Goal: Find specific page/section

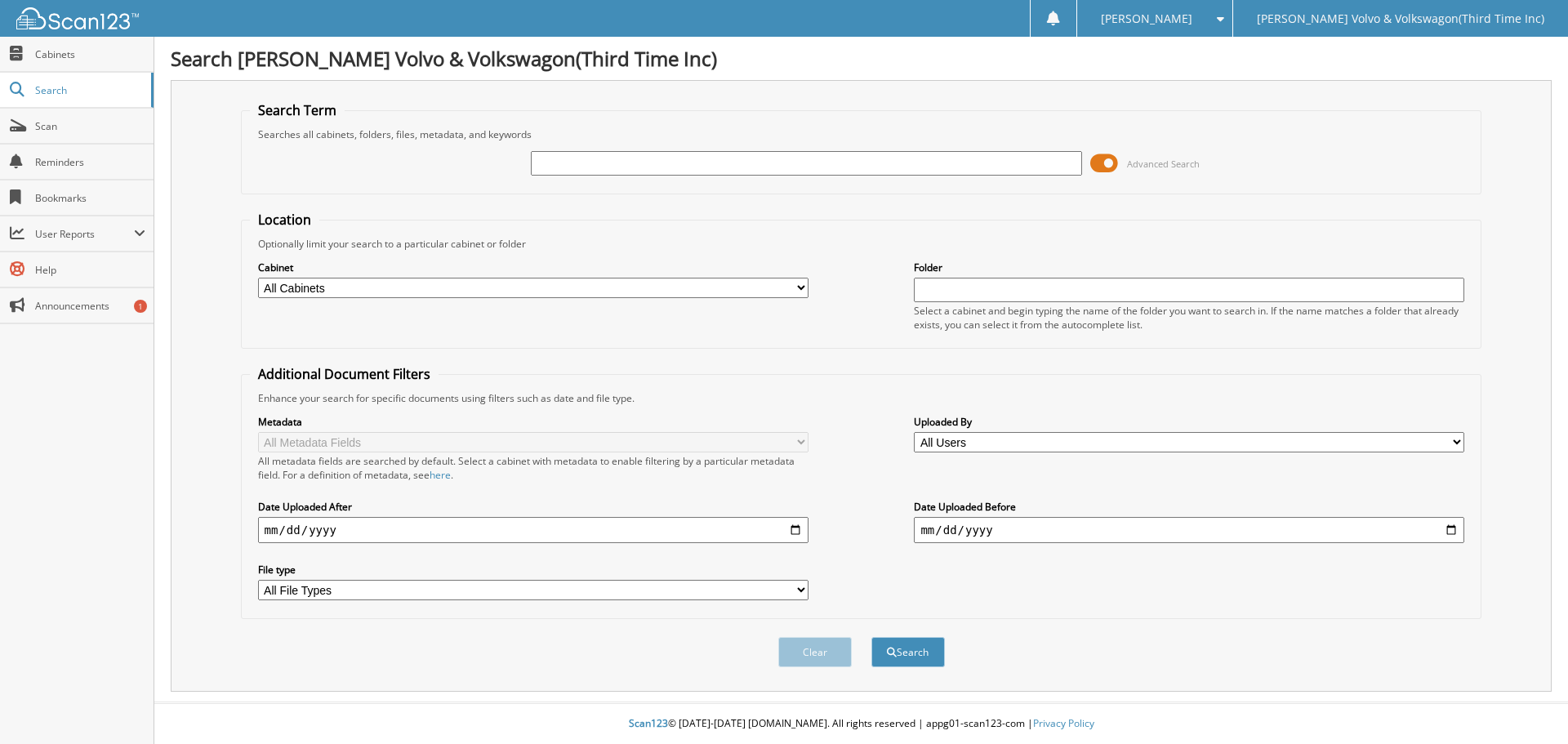
click at [568, 157] on input "text" at bounding box center [805, 163] width 550 height 25
type input "P1921600"
click at [1101, 163] on span at bounding box center [1104, 163] width 28 height 25
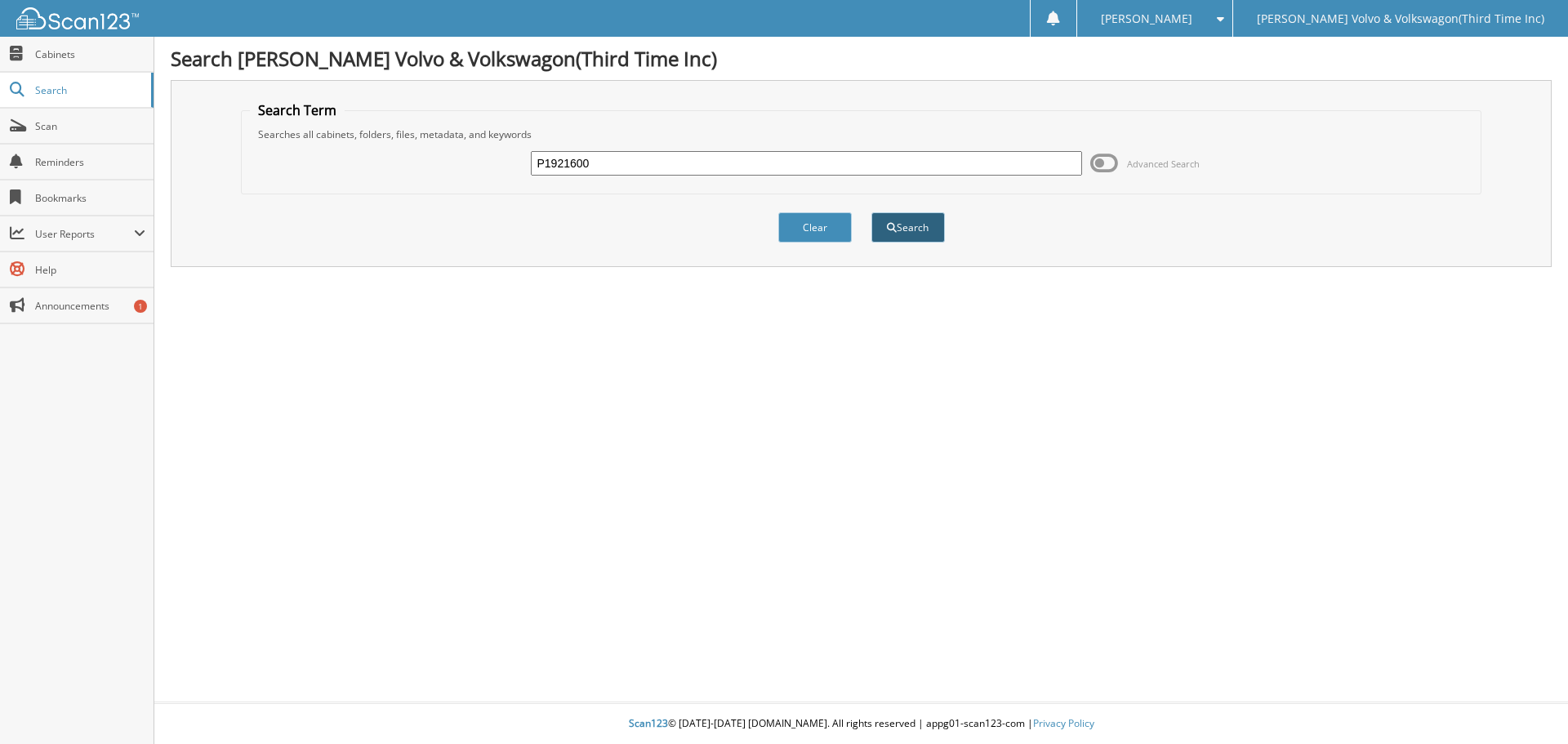
click at [905, 228] on button "Search" at bounding box center [908, 227] width 74 height 31
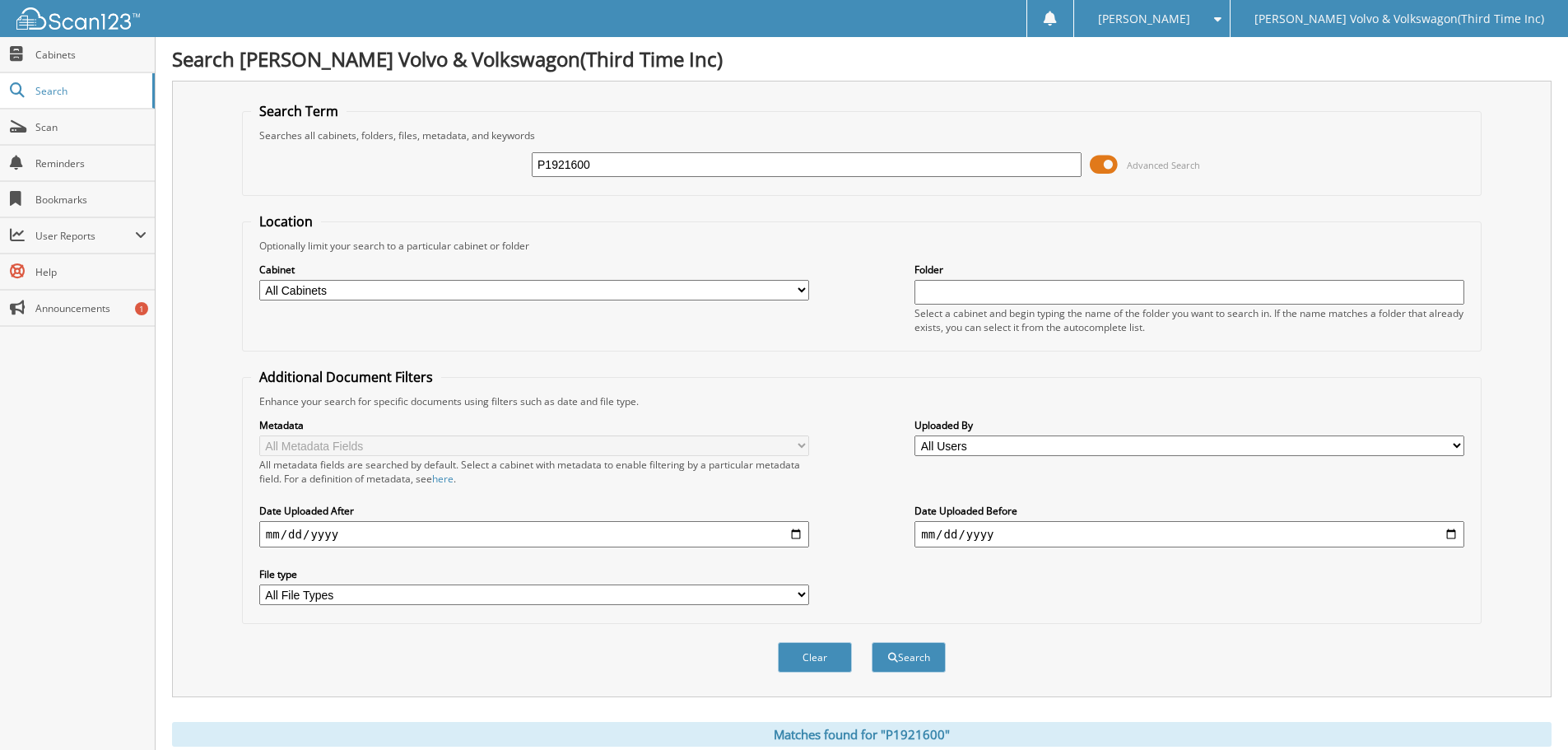
click at [555, 294] on select "All Cabinets ACCOUNTS PAYABLE CANCELLATIONS CAR DEALS DEPOSITS NISSAN AP NISSAN…" at bounding box center [533, 290] width 549 height 21
select select "17488"
click at [259, 280] on select "All Cabinets ACCOUNTS PAYABLE CANCELLATIONS CAR DEALS DEPOSITS NISSAN AP NISSAN…" at bounding box center [533, 290] width 549 height 21
click at [961, 294] on input "text" at bounding box center [1189, 292] width 549 height 25
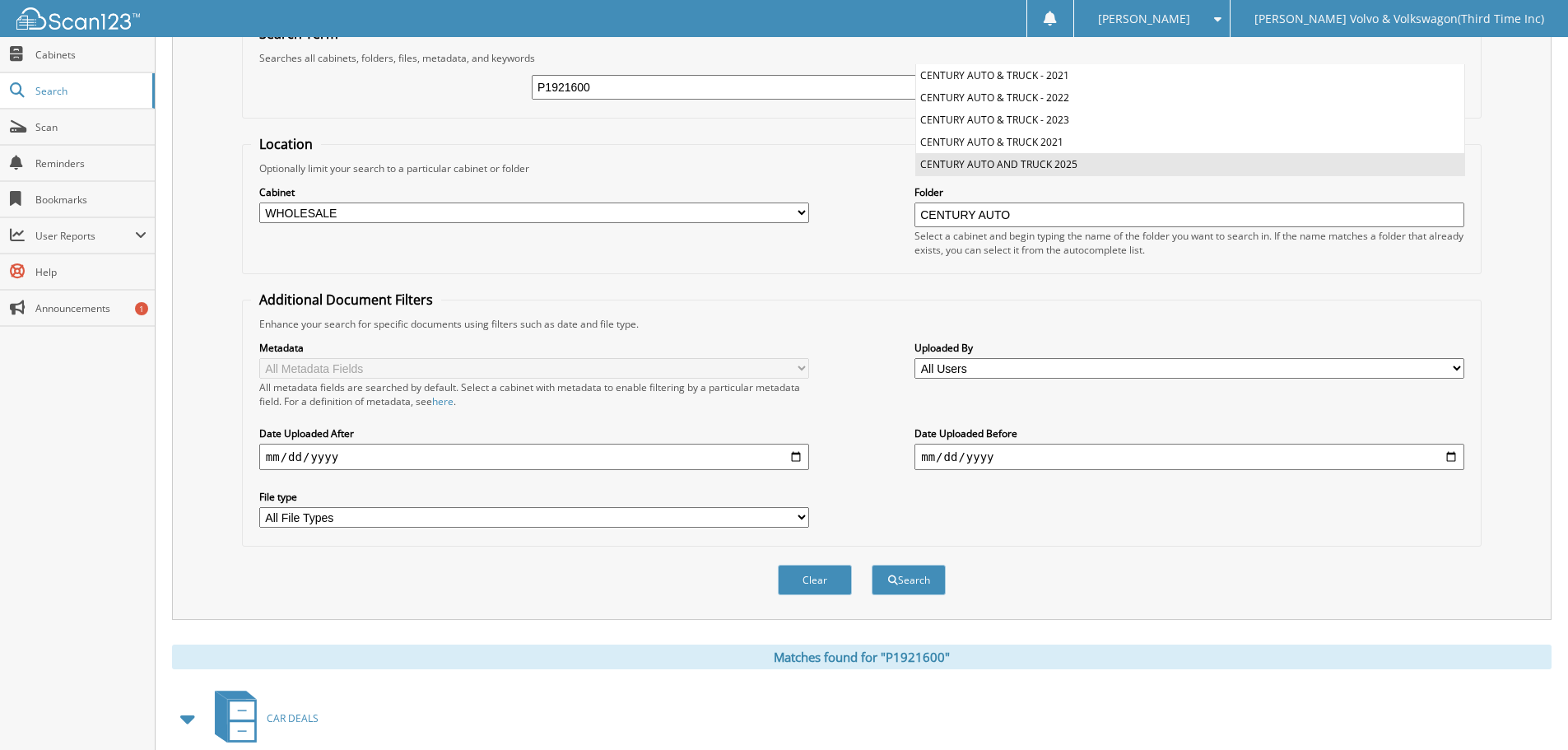
scroll to position [329, 0]
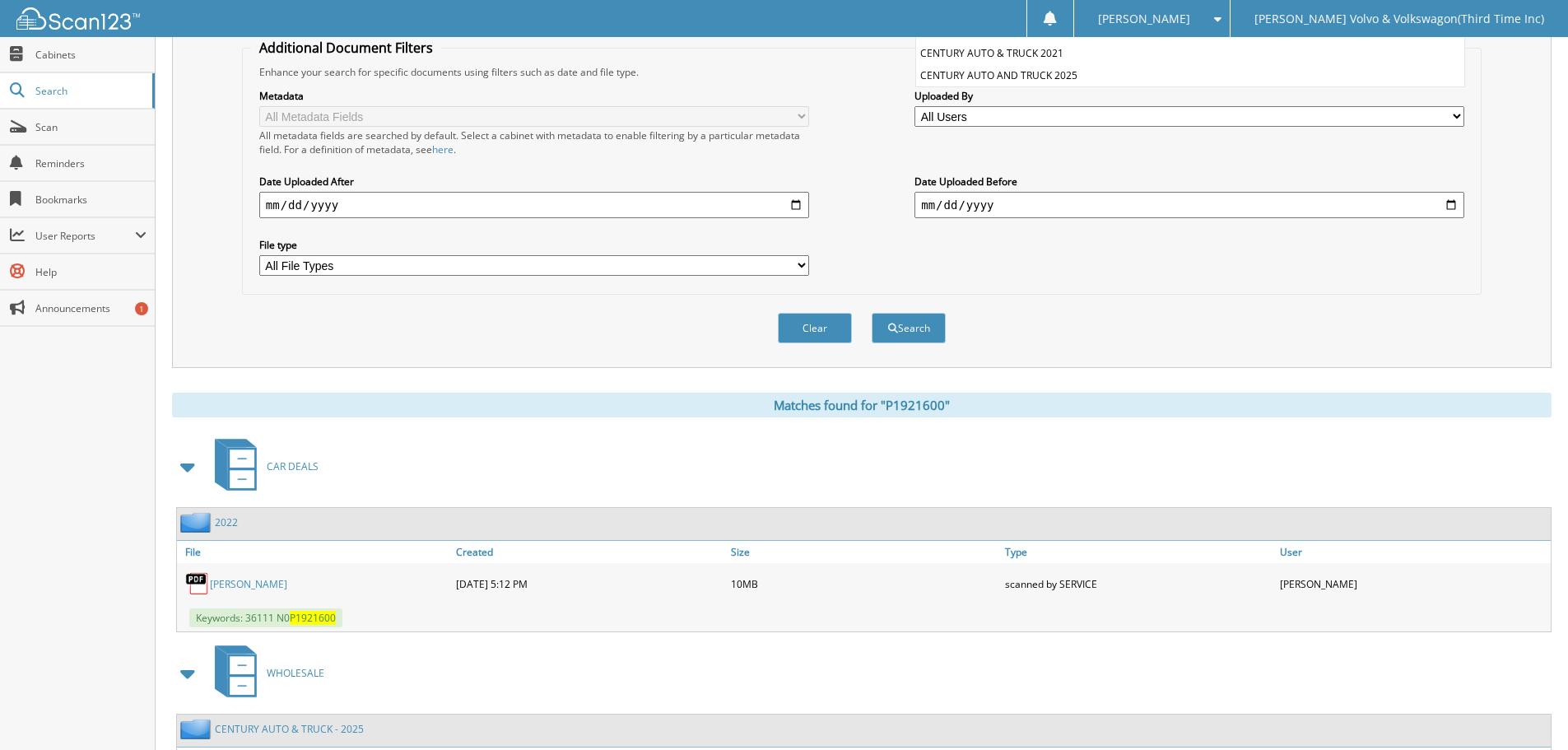
click at [1031, 77] on li "CENTURY AUTO AND TRUCK 2025" at bounding box center [1190, 75] width 549 height 22
type input "CENTURY AUTO AND TRUCK 2025"
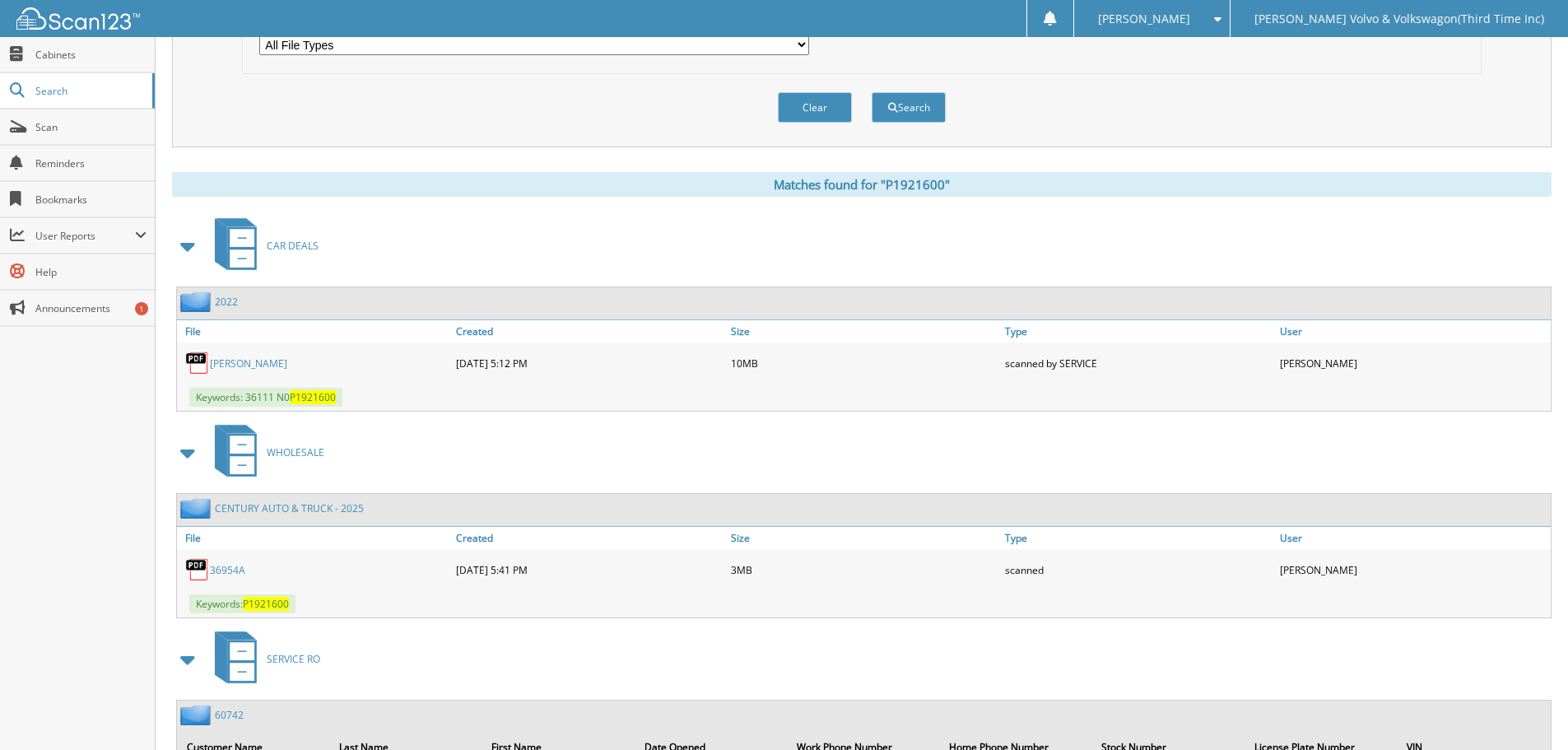
scroll to position [576, 0]
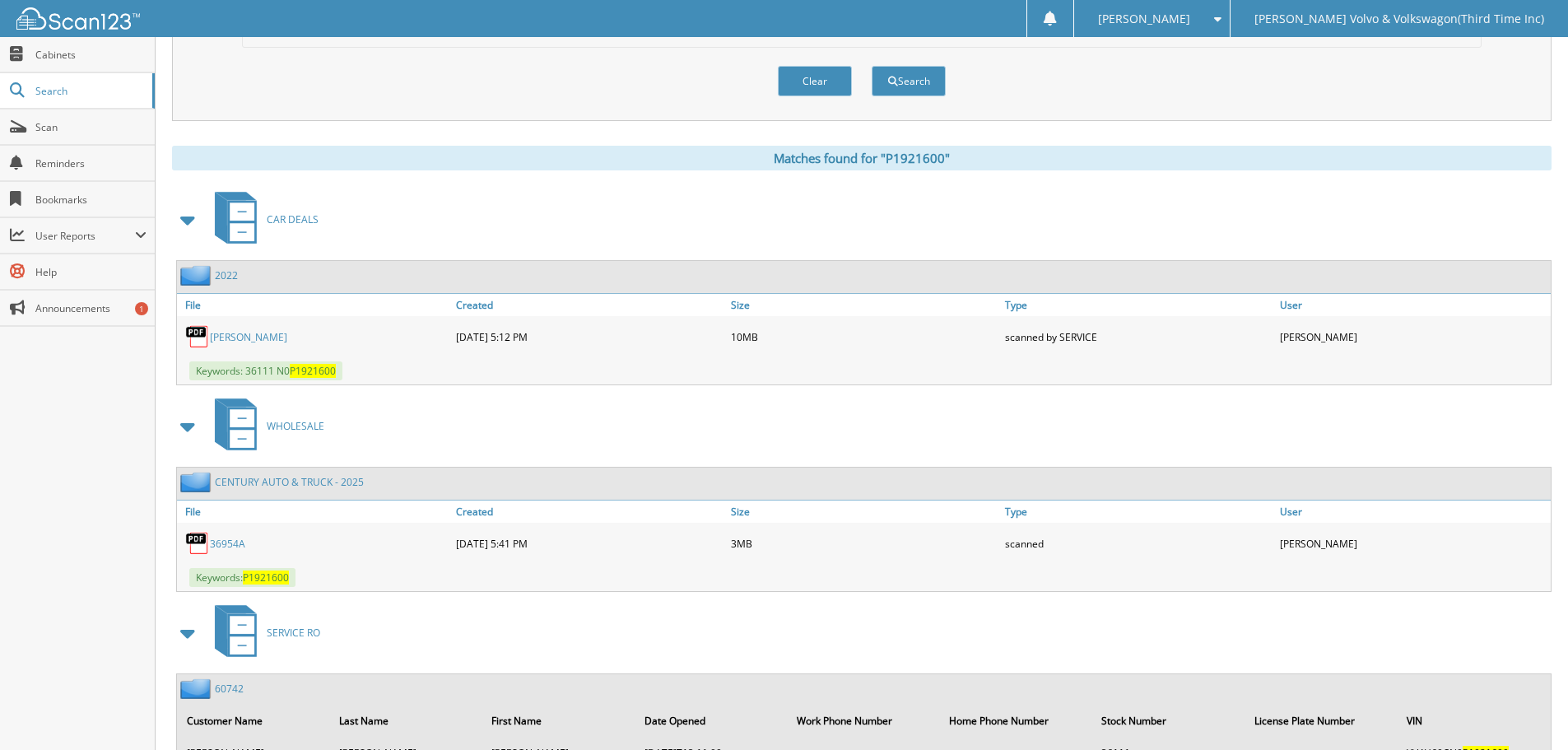
click at [224, 545] on link "36954A" at bounding box center [227, 543] width 35 height 14
click at [220, 547] on link "36954A" at bounding box center [227, 543] width 35 height 14
click at [267, 341] on link "[PERSON_NAME]" at bounding box center [249, 337] width 78 height 14
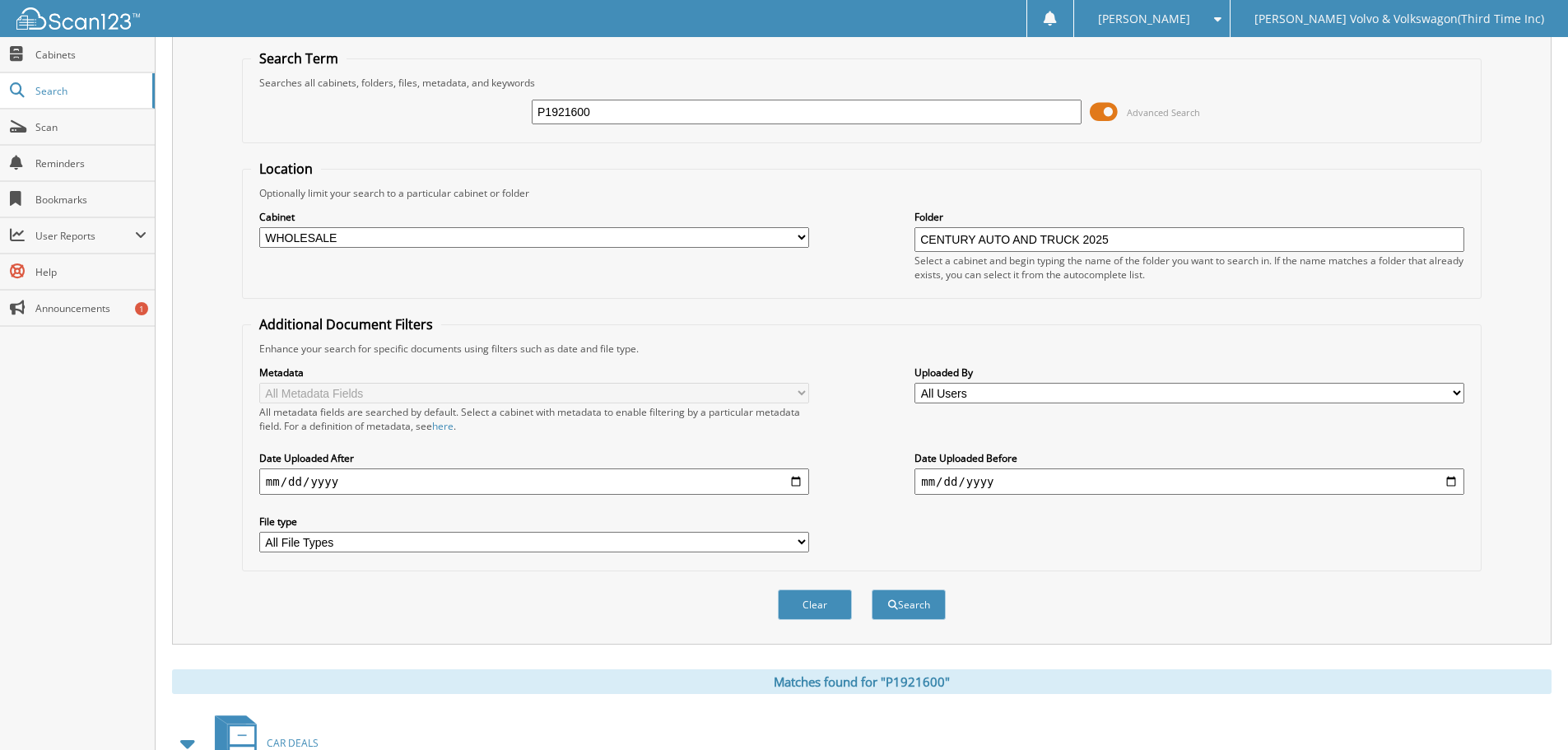
scroll to position [0, 0]
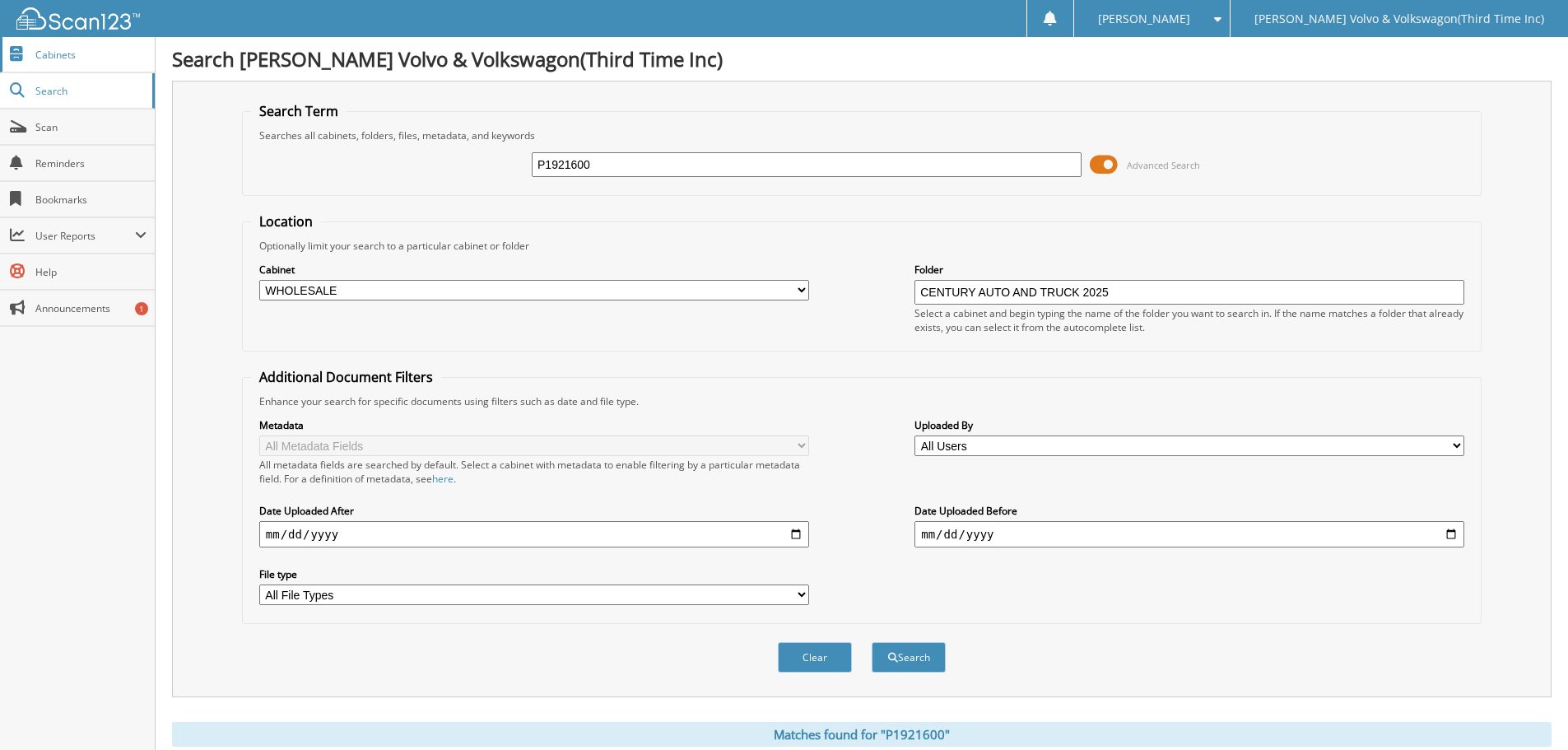
click at [46, 56] on span "Cabinets" at bounding box center [91, 55] width 111 height 14
